Goal: Task Accomplishment & Management: Use online tool/utility

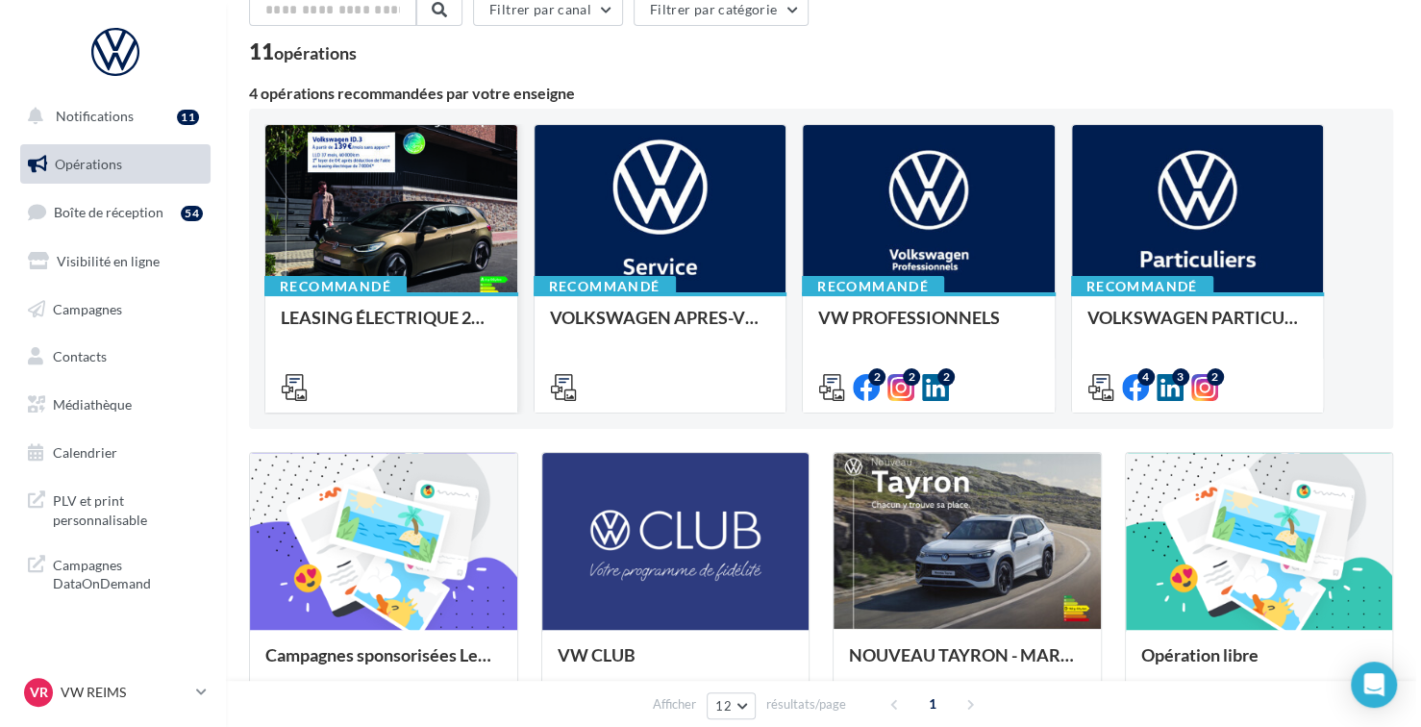
scroll to position [192, 0]
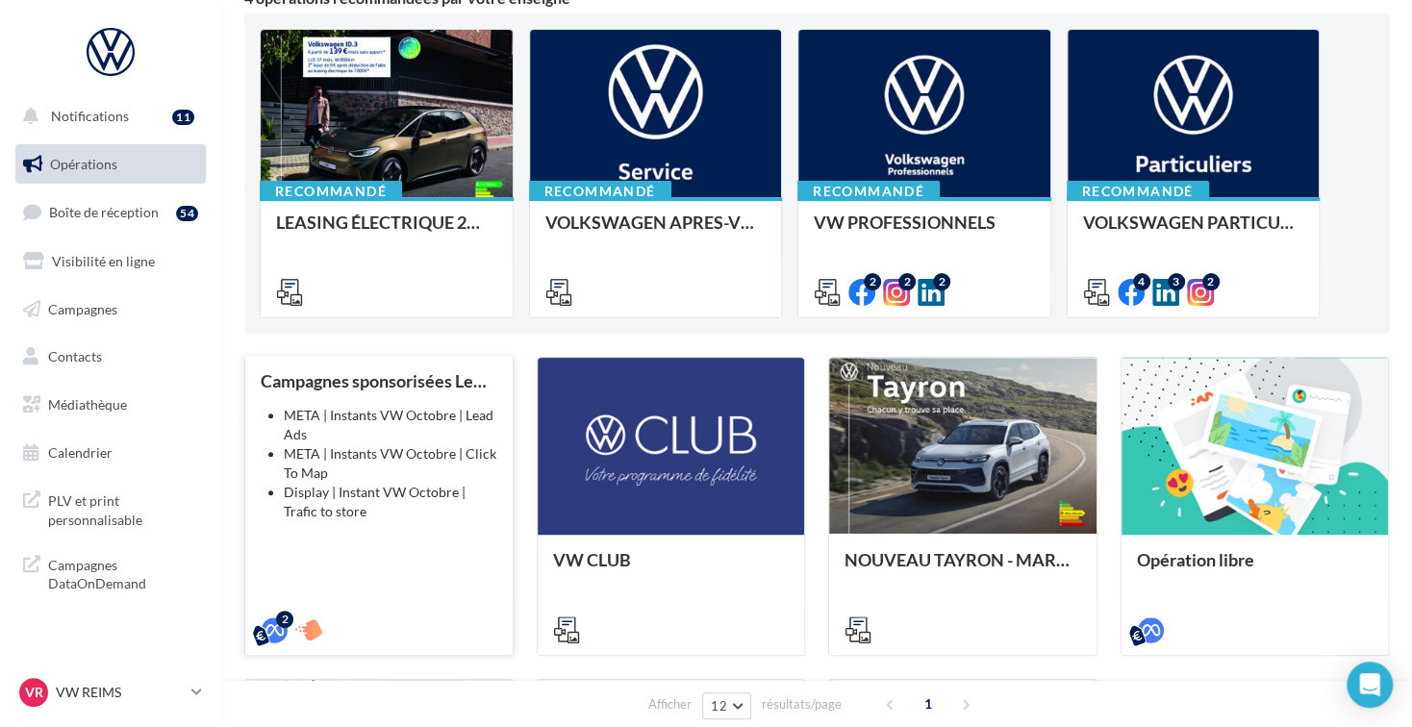
click at [401, 544] on div "Campagnes sponsorisées Les Instants VW Octobre META | Instants VW Octobre | Lea…" at bounding box center [379, 504] width 237 height 267
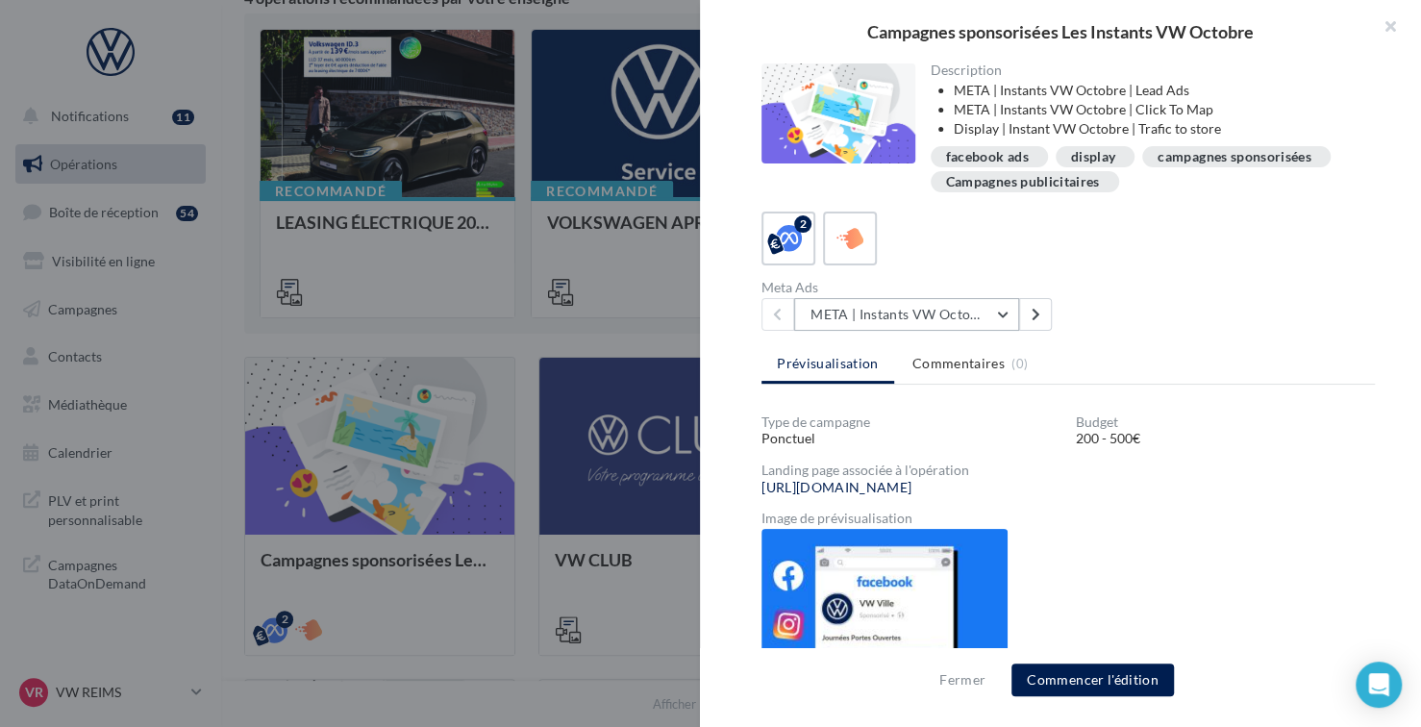
click at [1008, 310] on button "META | Instants VW Octobre | Click To Map" at bounding box center [906, 314] width 225 height 33
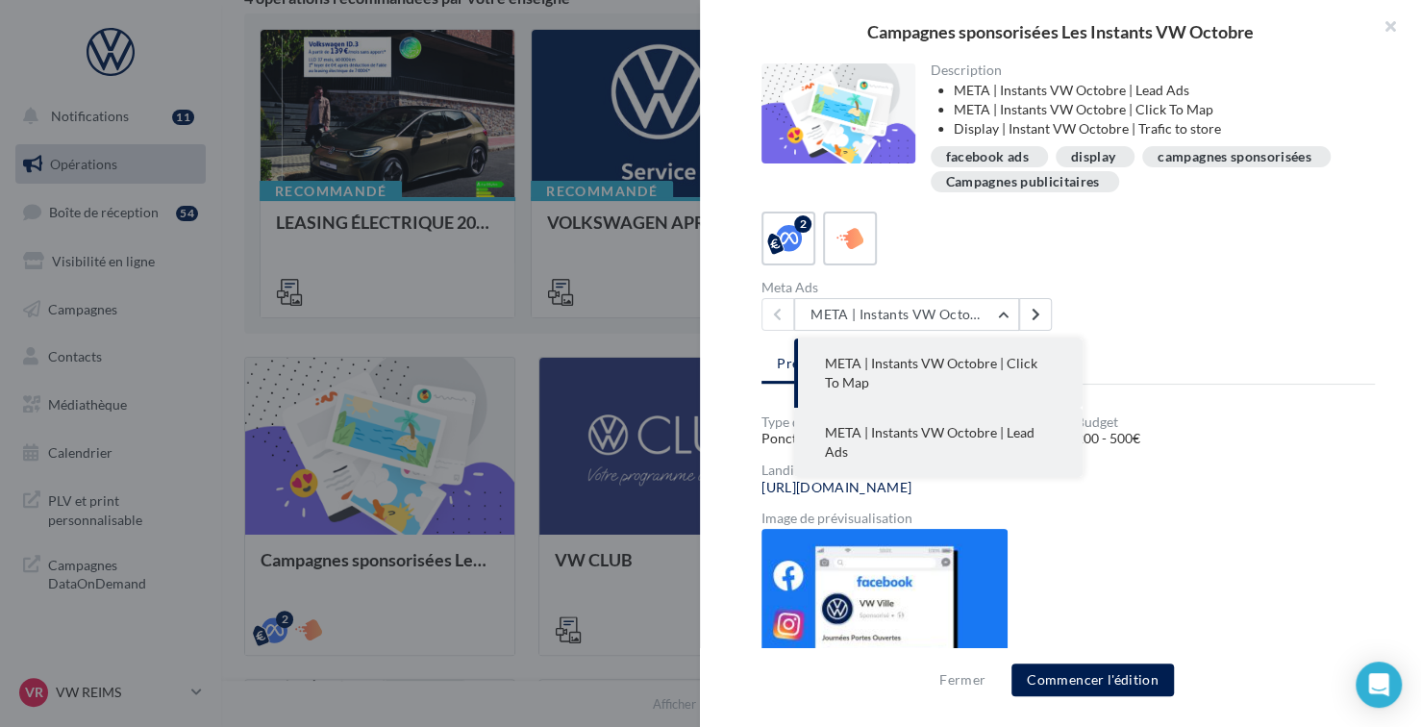
click at [992, 442] on button "META | Instants VW Octobre | Lead Ads" at bounding box center [938, 442] width 289 height 69
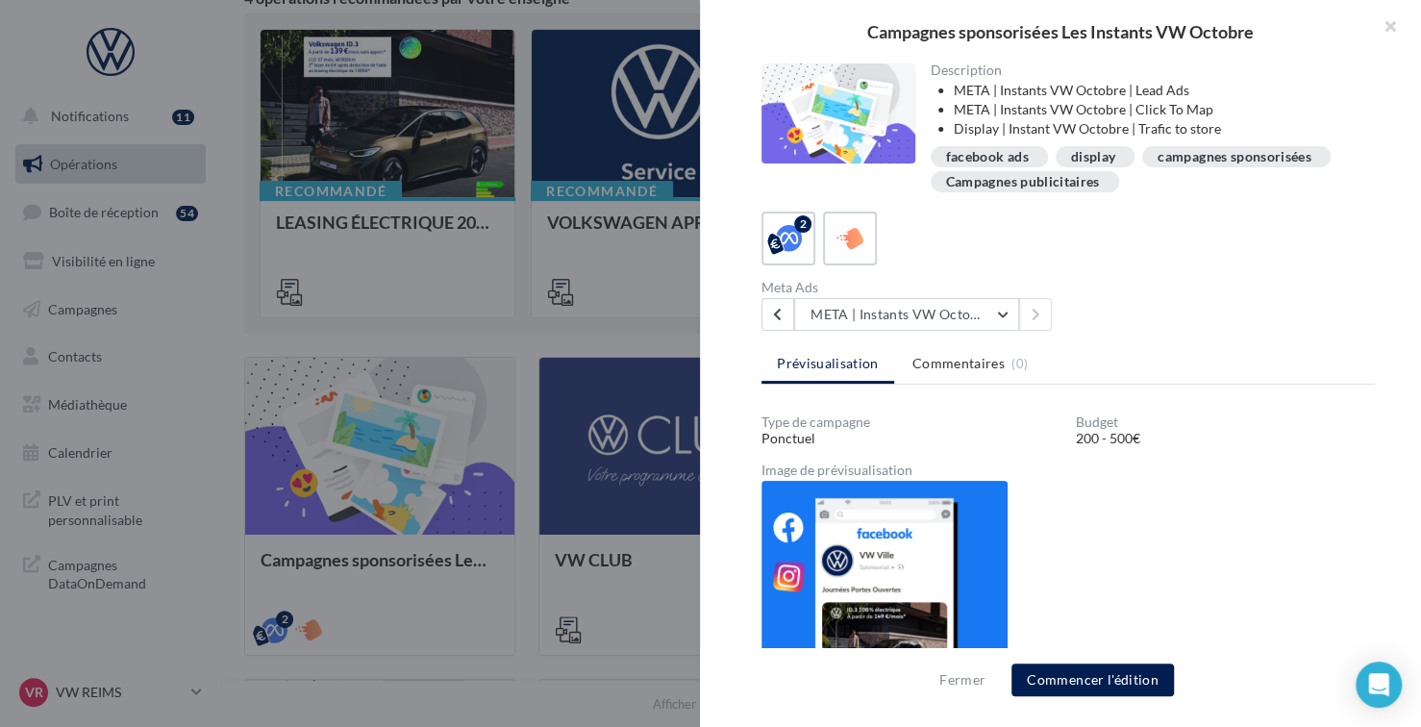
scroll to position [32, 0]
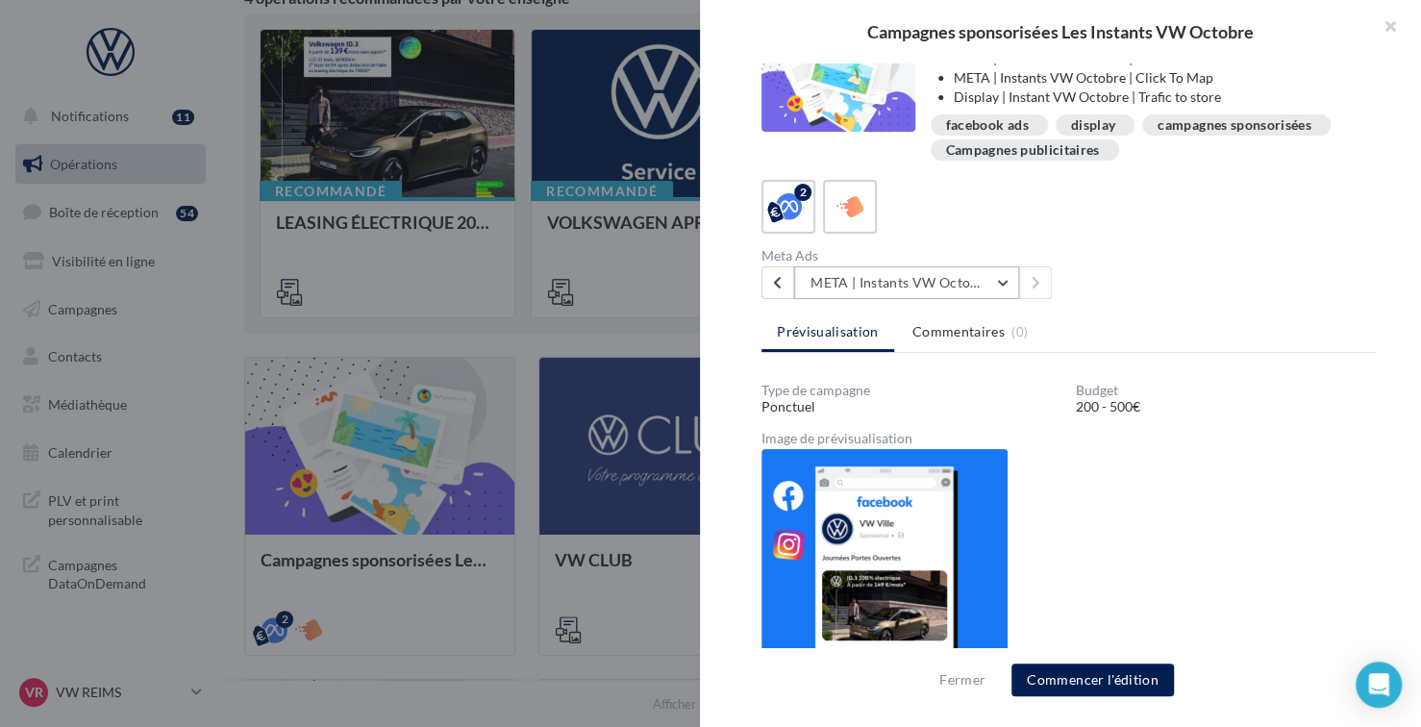
click at [991, 284] on button "META | Instants VW Octobre | Lead Ads" at bounding box center [906, 282] width 225 height 33
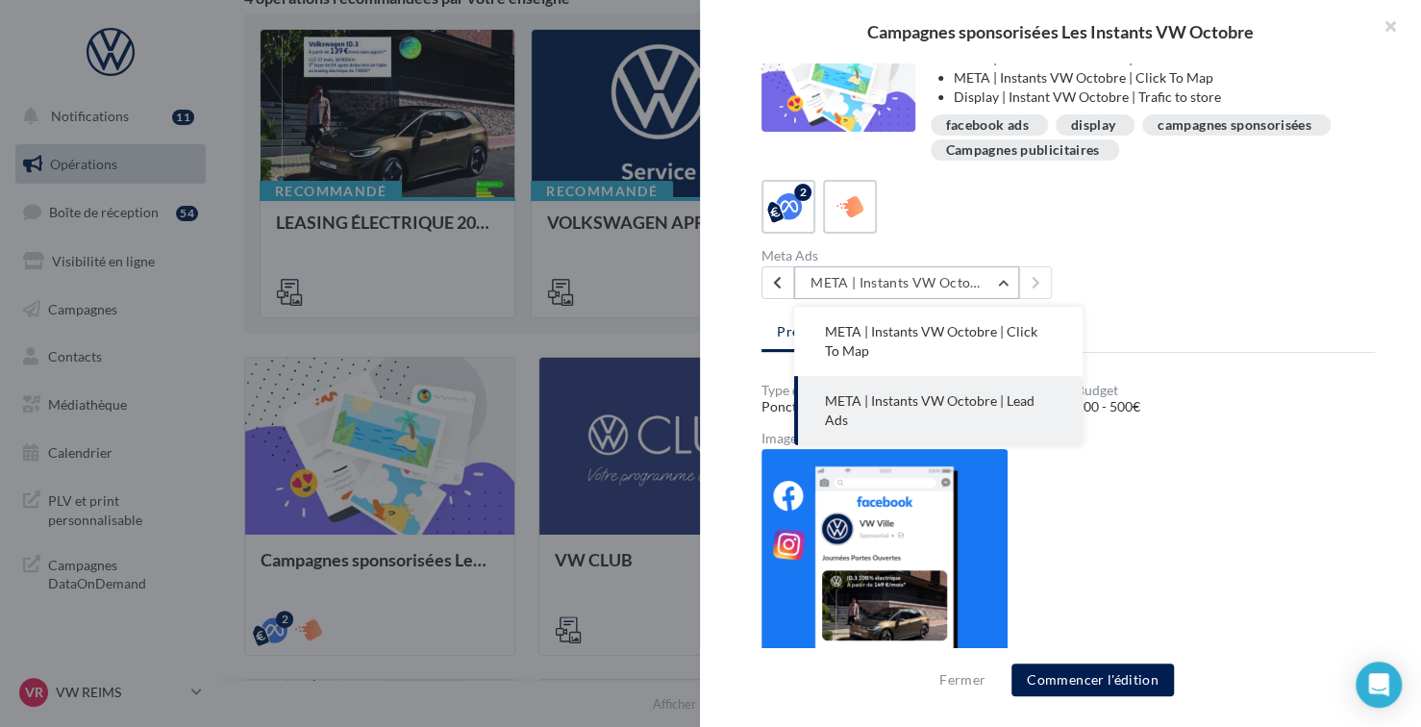
click at [999, 280] on button "META | Instants VW Octobre | Lead Ads" at bounding box center [906, 282] width 225 height 33
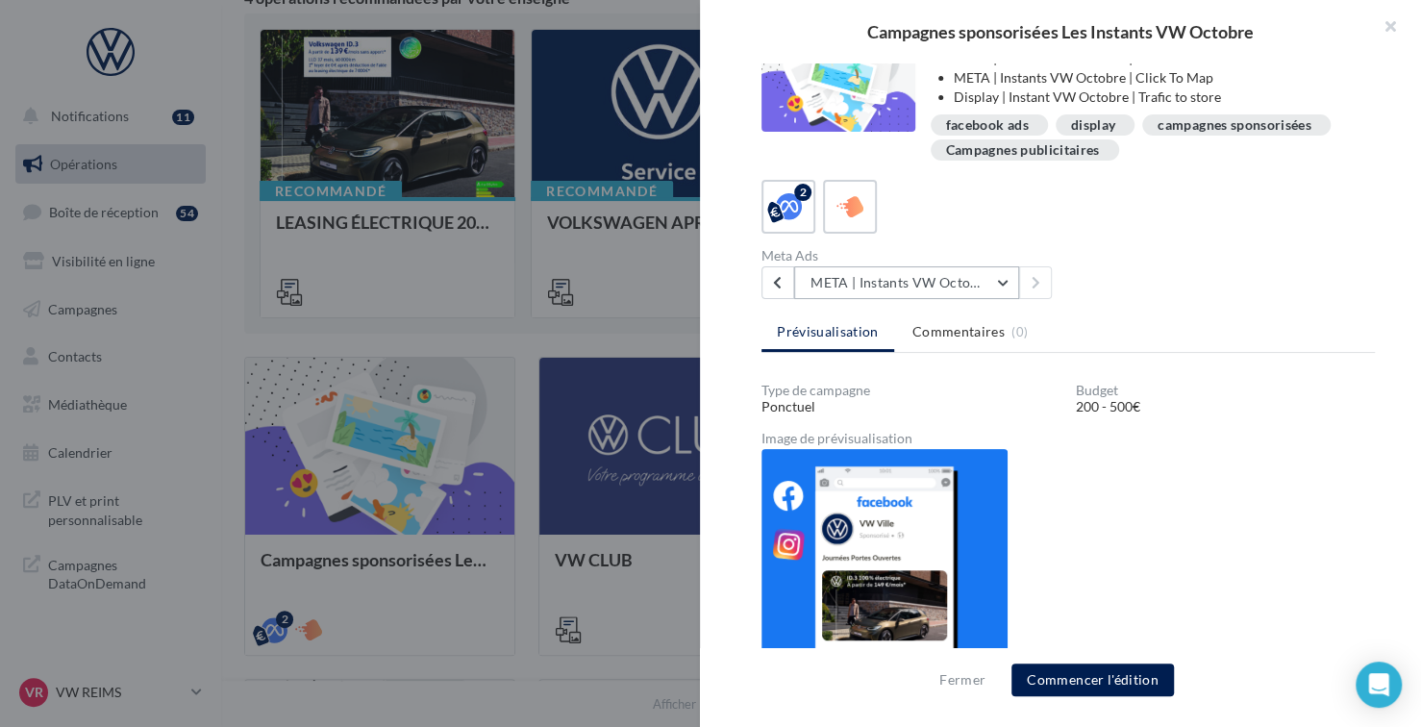
click at [981, 275] on button "META | Instants VW Octobre | Lead Ads" at bounding box center [906, 282] width 225 height 33
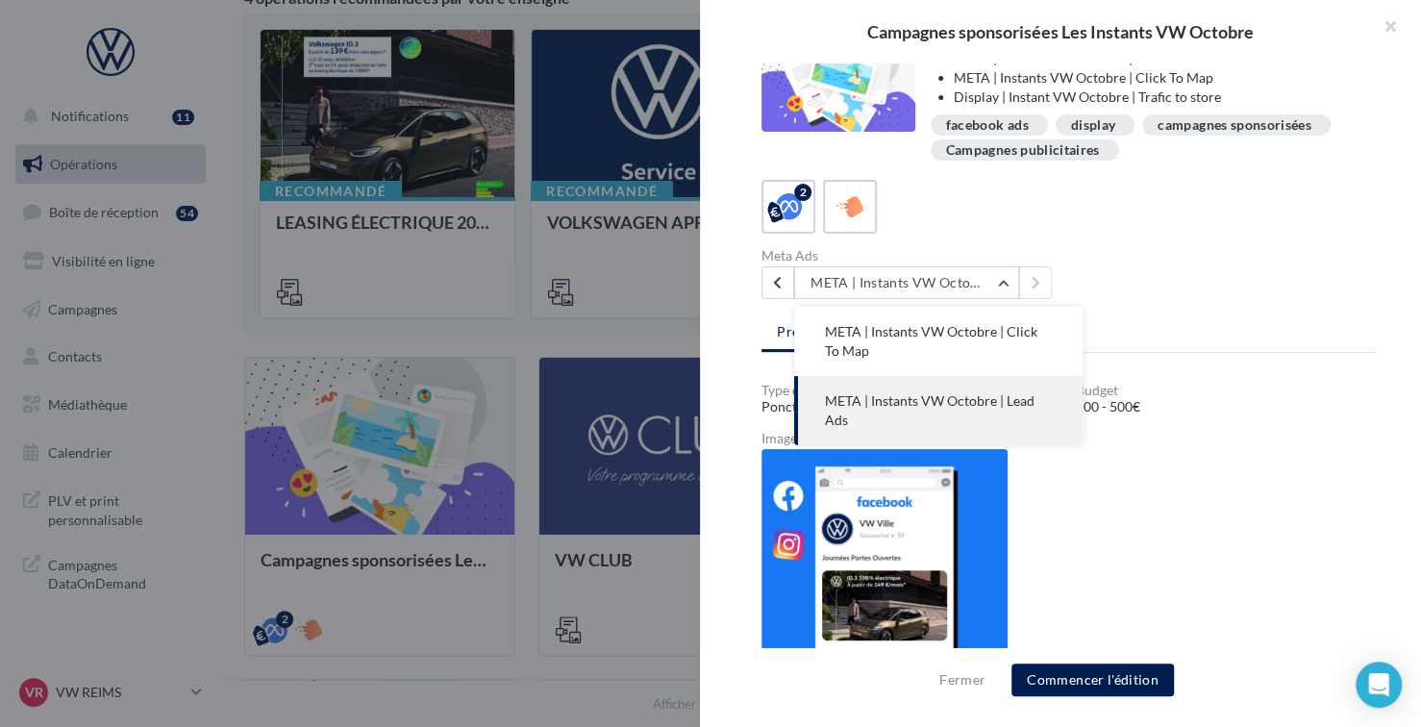
click at [989, 409] on button "META | Instants VW Octobre | Lead Ads" at bounding box center [938, 410] width 289 height 69
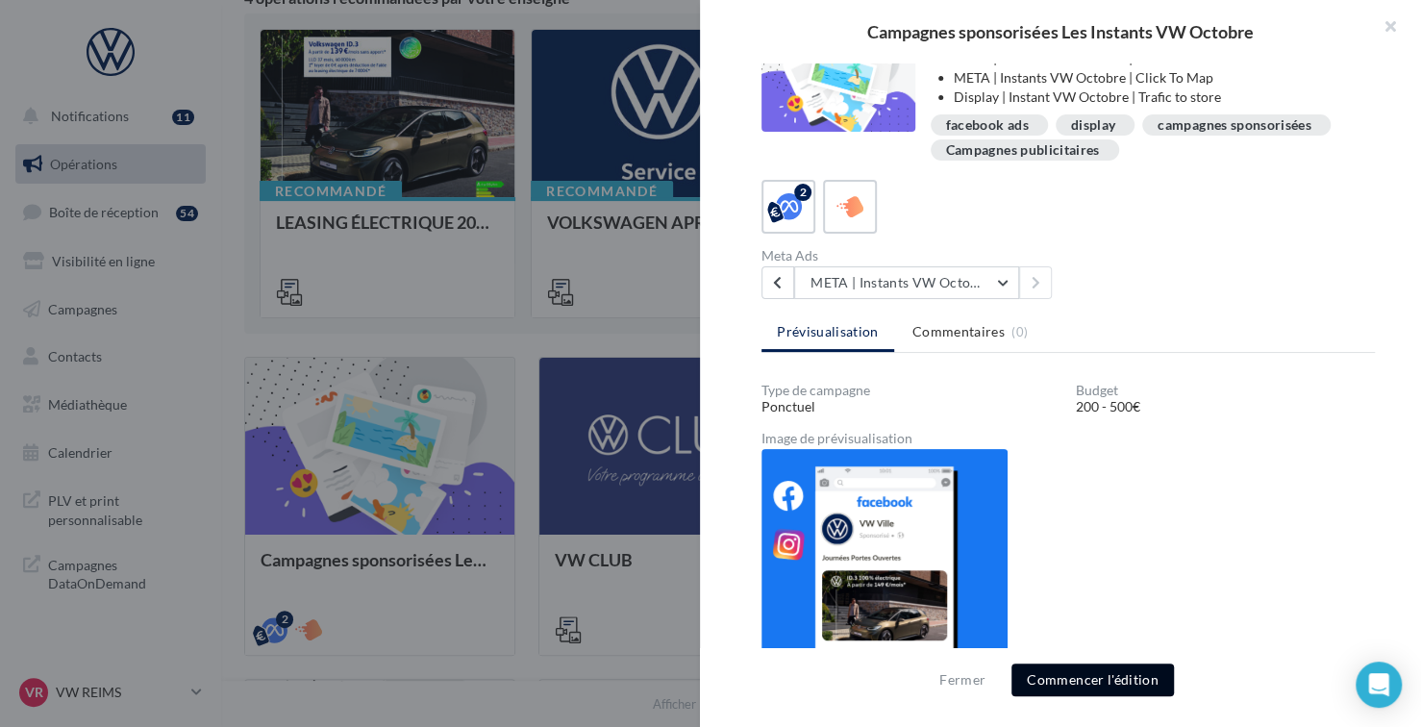
click at [1103, 684] on button "Commencer l'édition" at bounding box center [1093, 680] width 163 height 33
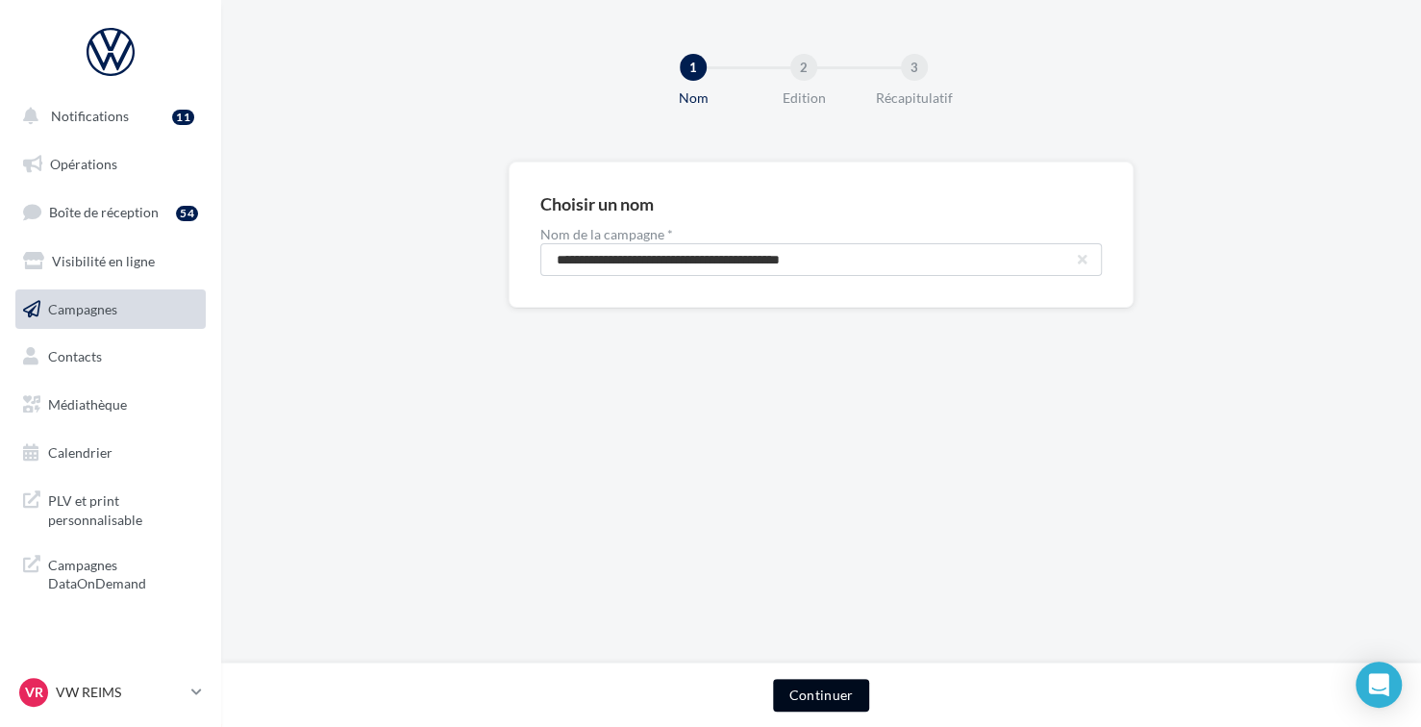
click at [812, 695] on button "Continuer" at bounding box center [820, 695] width 95 height 33
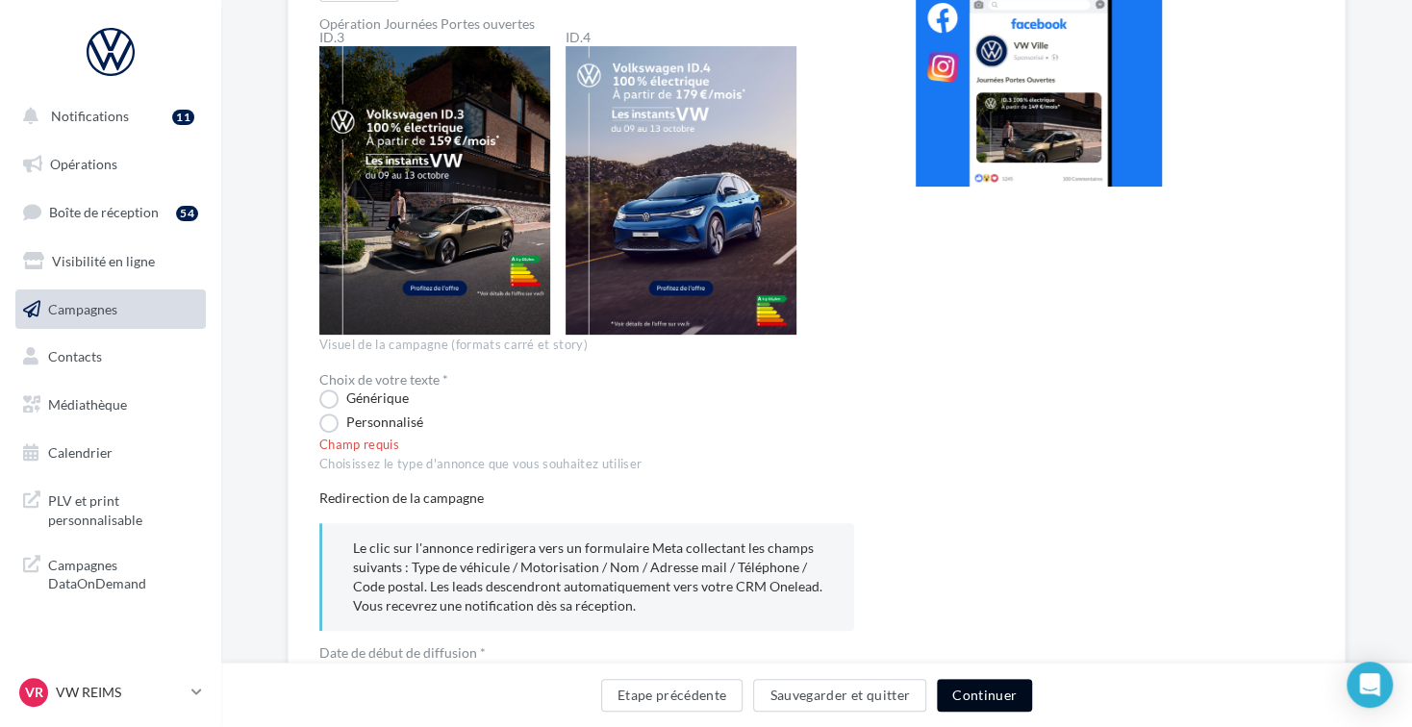
scroll to position [289, 0]
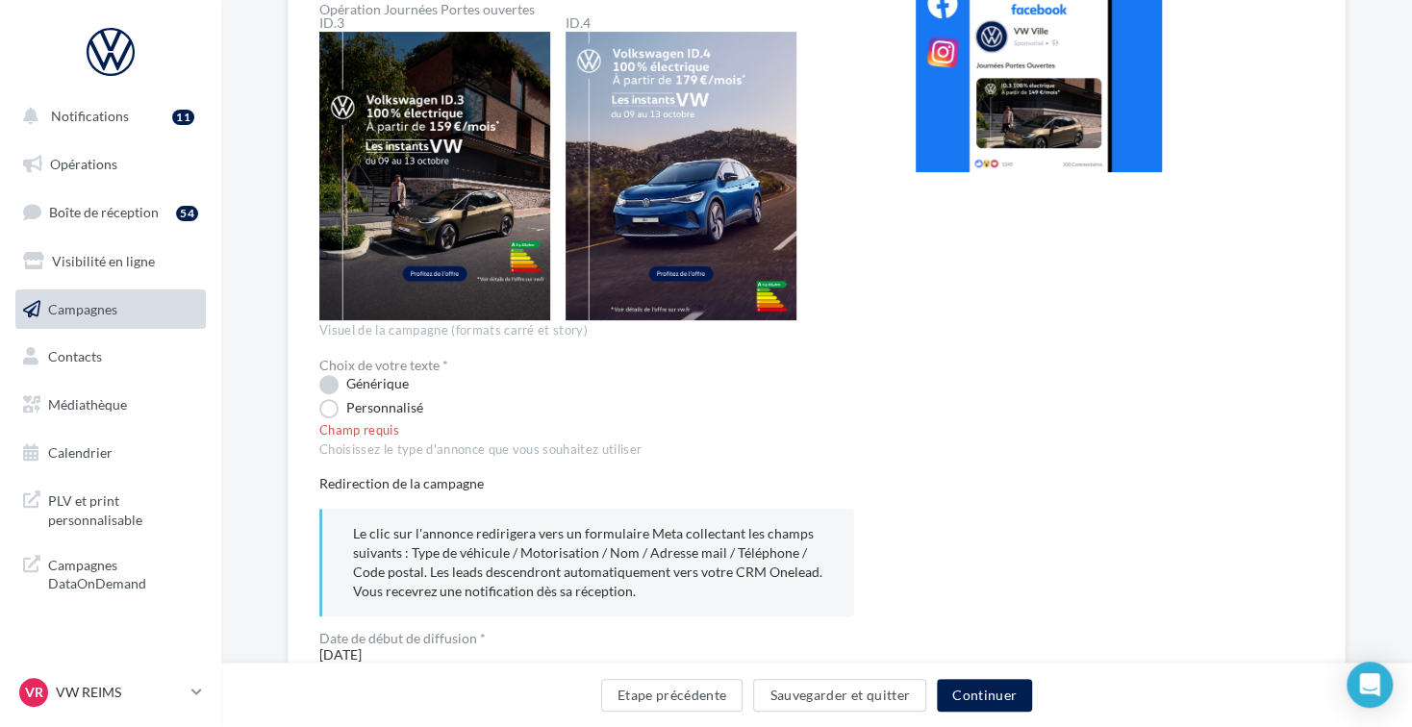
click at [333, 385] on label "Générique" at bounding box center [363, 384] width 89 height 19
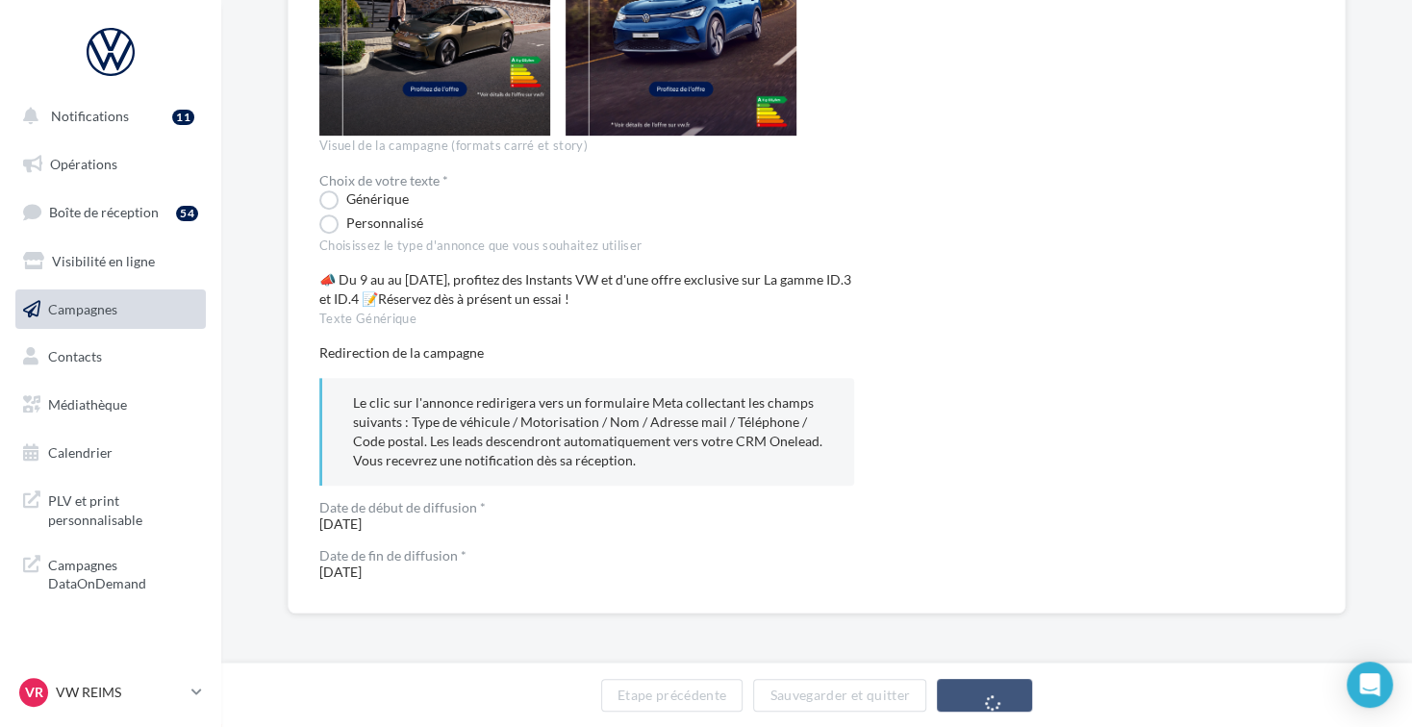
scroll to position [472, 0]
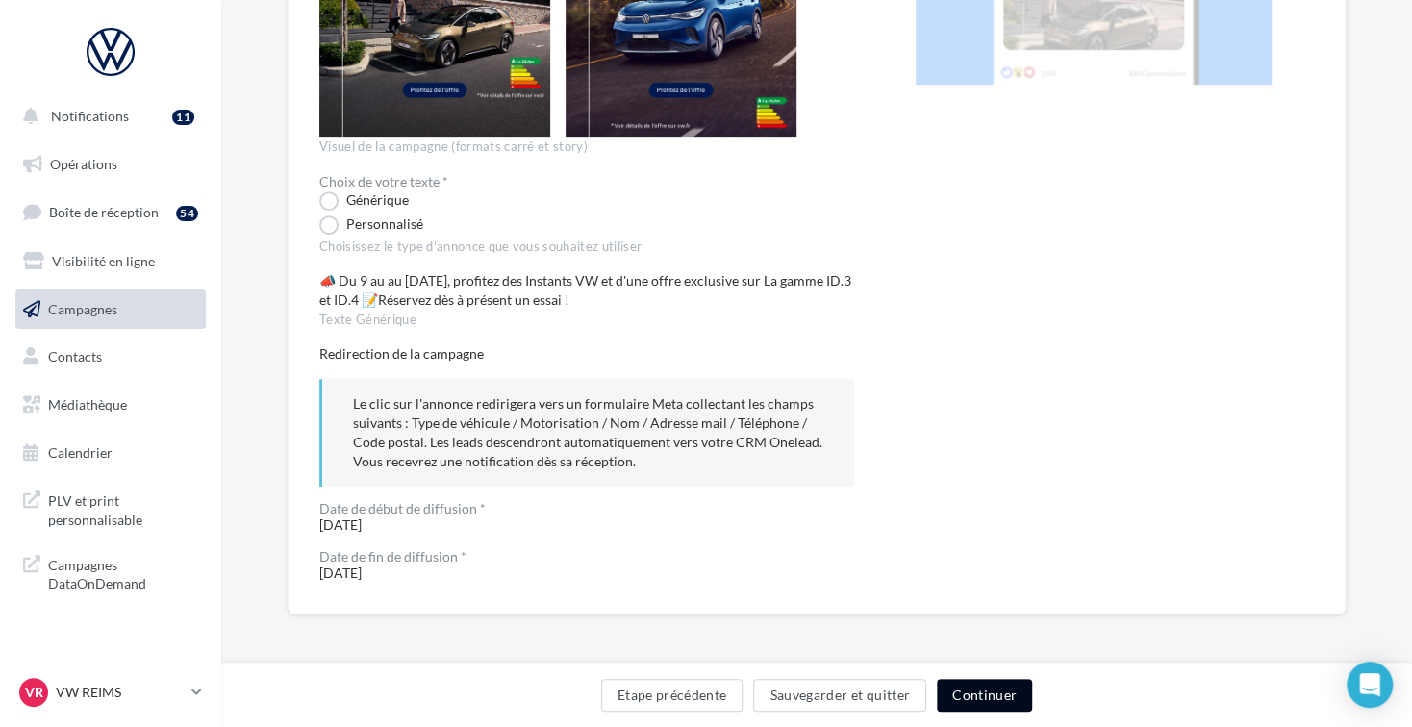
click at [1006, 696] on button "Continuer" at bounding box center [984, 695] width 95 height 33
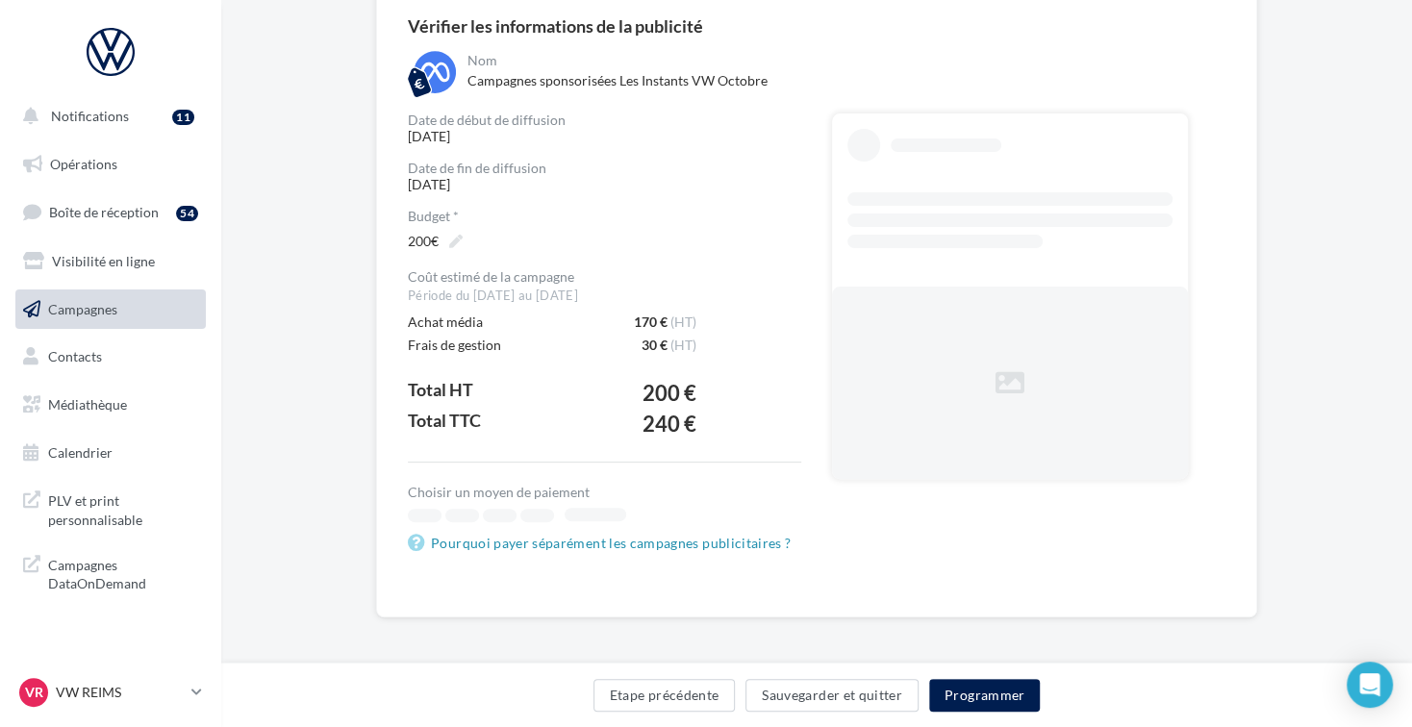
scroll to position [182, 0]
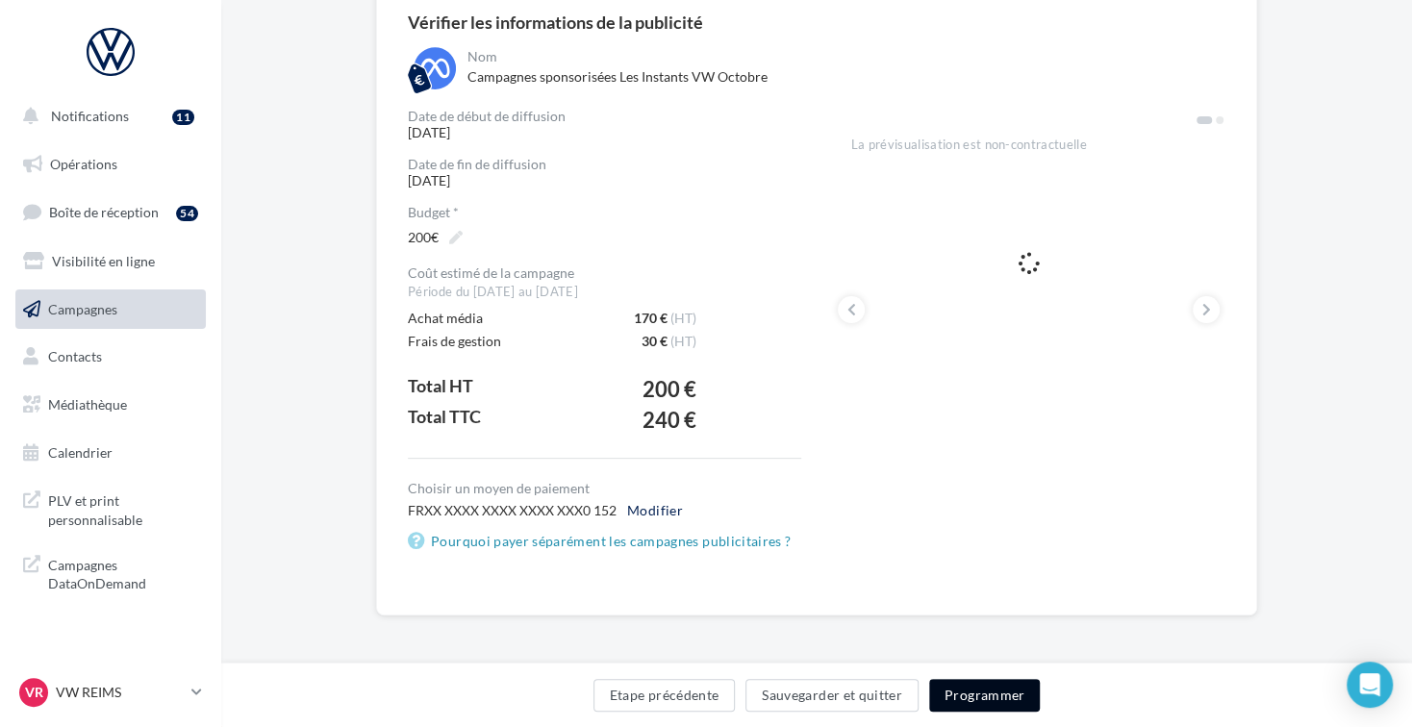
click at [982, 693] on button "Programmer" at bounding box center [985, 695] width 112 height 33
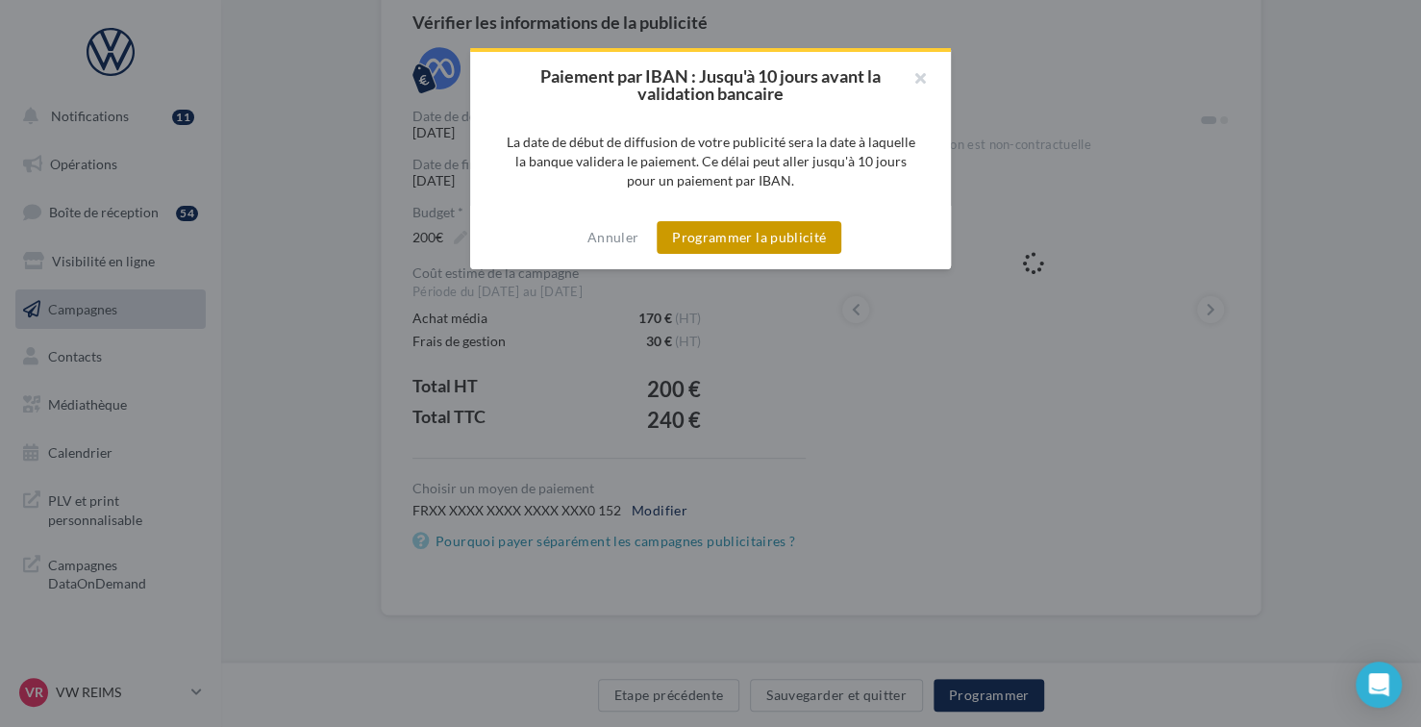
click at [798, 241] on button "Programmer la publicité" at bounding box center [749, 237] width 185 height 33
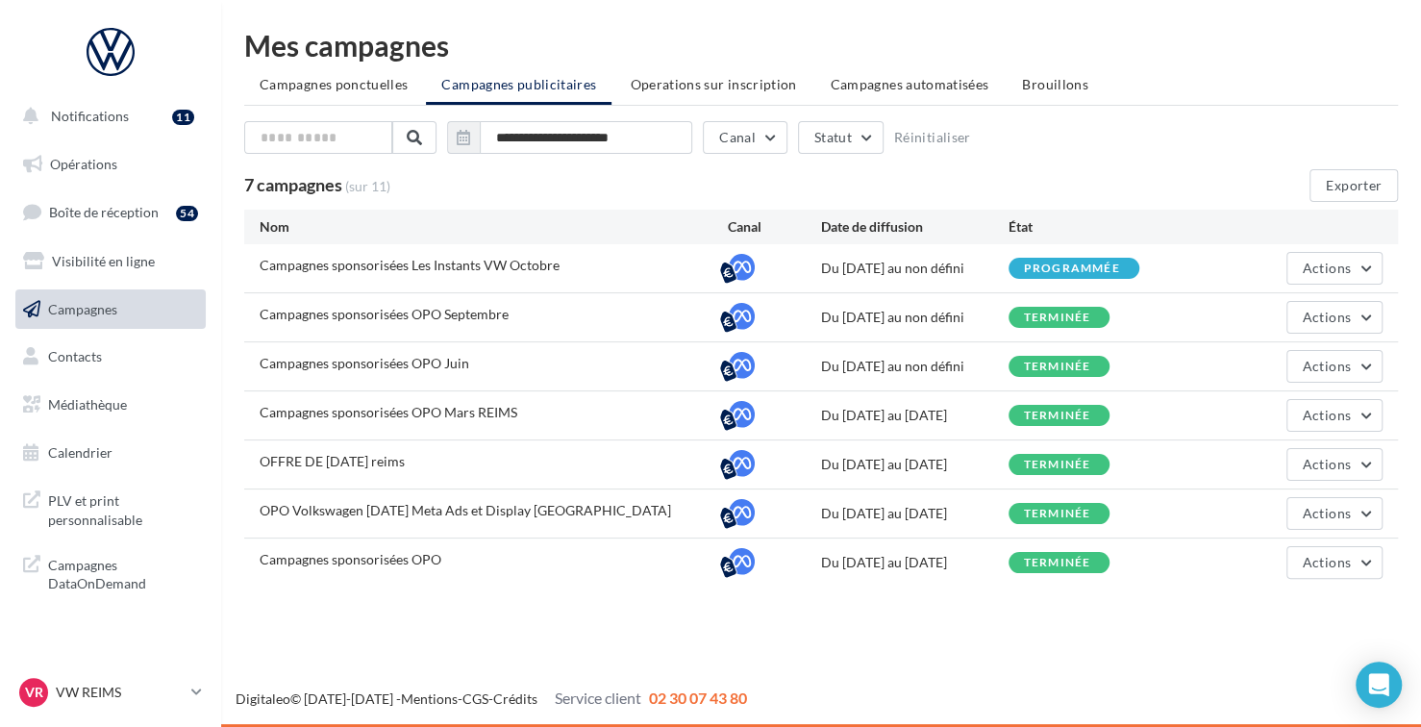
click at [1019, 264] on div "programmée" at bounding box center [1074, 268] width 131 height 21
click at [740, 264] on icon at bounding box center [741, 267] width 27 height 27
click at [728, 271] on icon at bounding box center [741, 267] width 27 height 27
click at [945, 265] on div "Du [DATE] au non défini" at bounding box center [915, 268] width 188 height 19
click at [417, 268] on span "Campagnes sponsorisées Les Instants VW Octobre" at bounding box center [410, 265] width 300 height 16
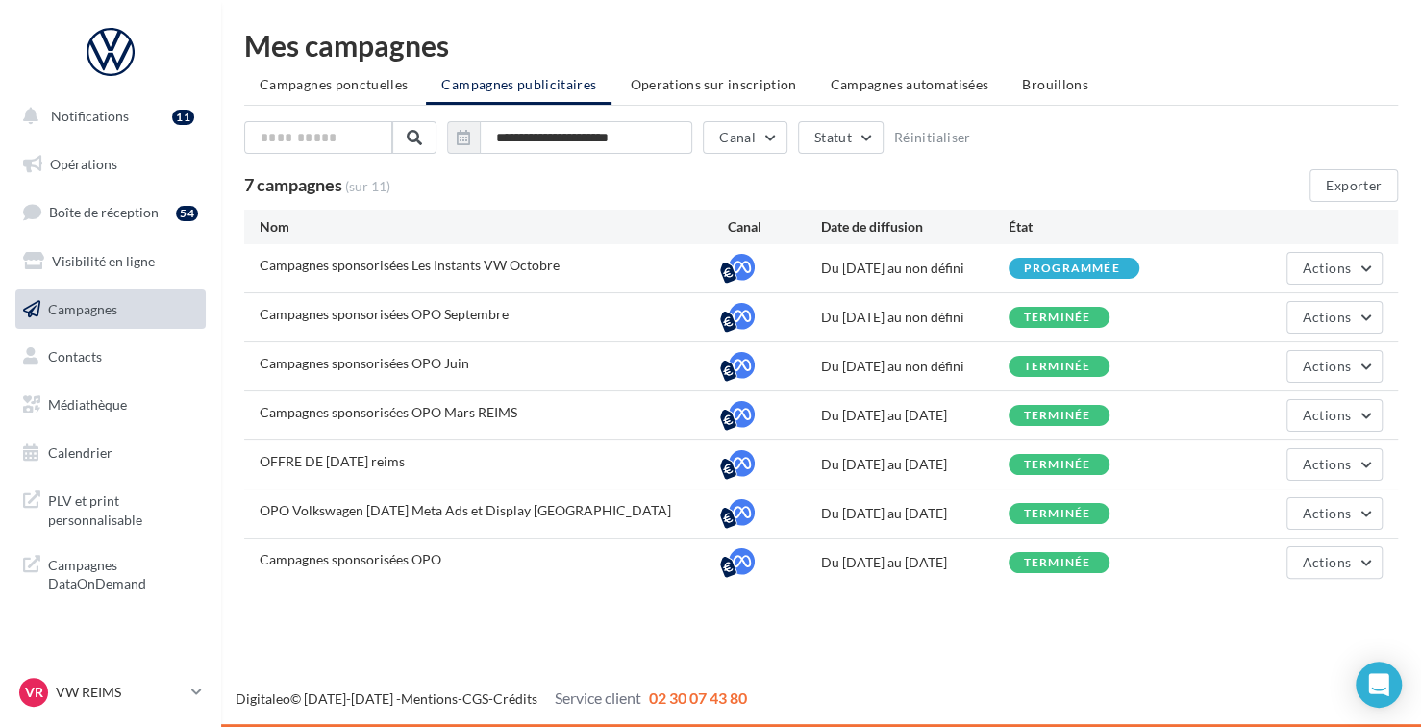
click at [276, 222] on div "Nom" at bounding box center [494, 226] width 468 height 19
click at [1024, 224] on div "État" at bounding box center [1103, 226] width 188 height 19
click at [1321, 265] on span "Actions" at bounding box center [1327, 268] width 48 height 16
click at [1256, 355] on button "Voir les résultats" at bounding box center [1287, 364] width 192 height 50
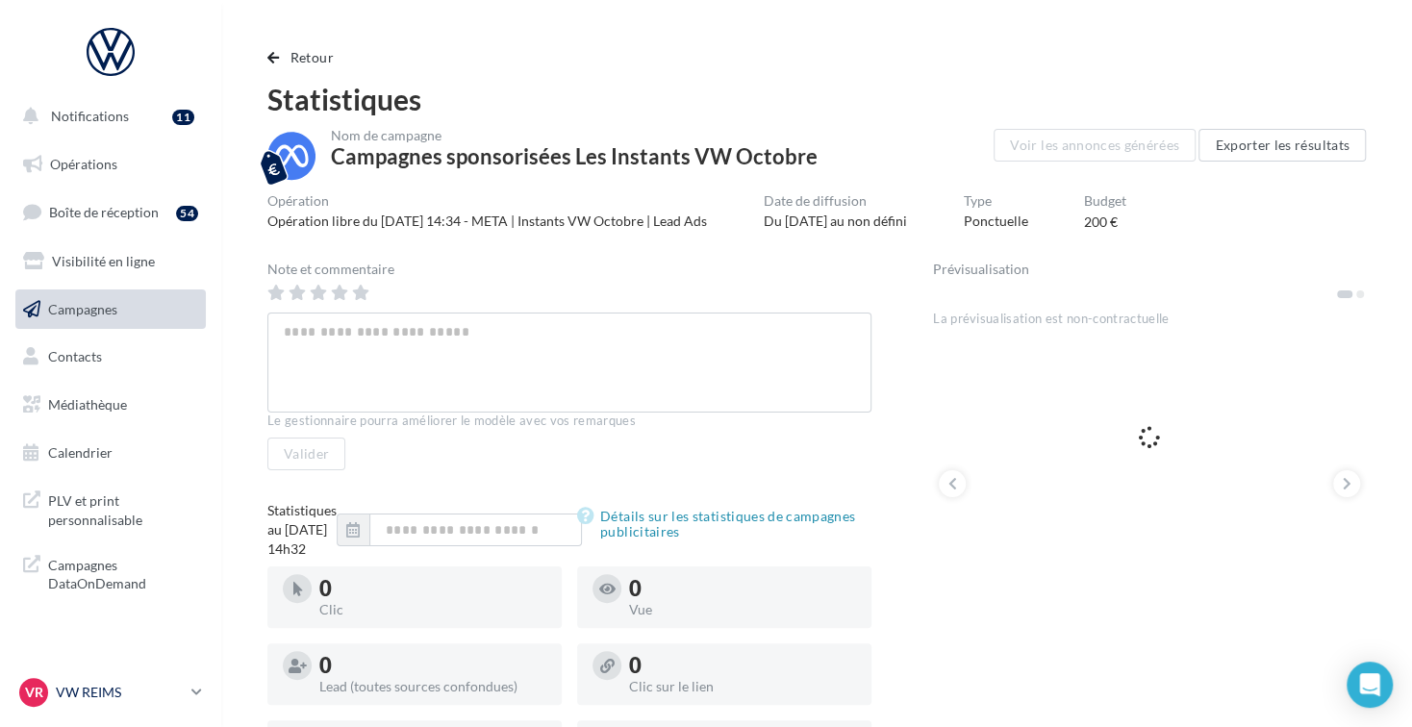
click at [131, 684] on p "VW REIMS" at bounding box center [120, 692] width 128 height 19
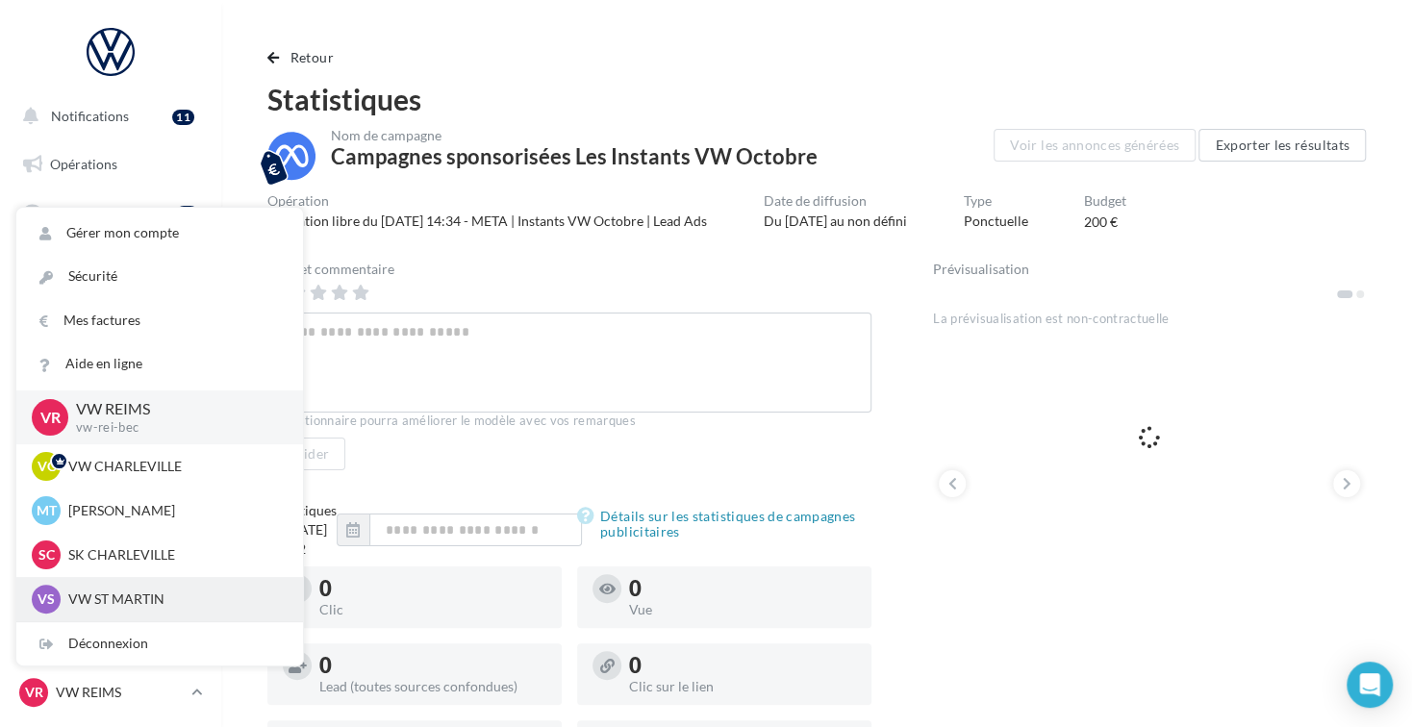
click at [142, 599] on p "VW ST MARTIN" at bounding box center [174, 599] width 212 height 19
